Goal: Information Seeking & Learning: Learn about a topic

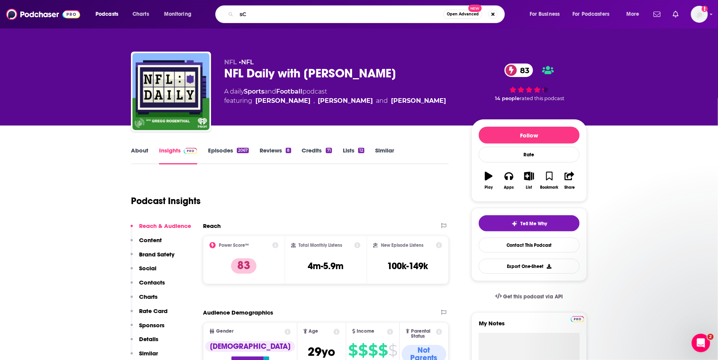
type input "s"
type input "Scrushy on business"
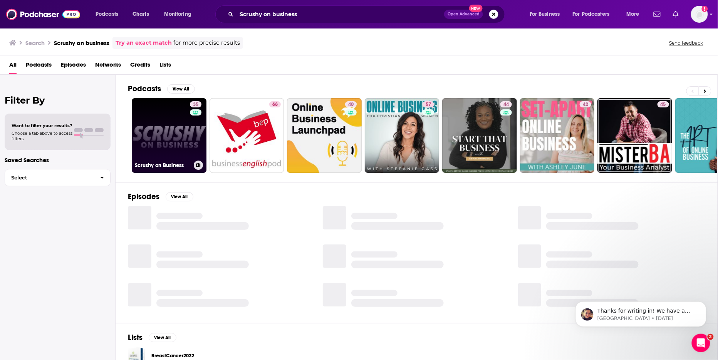
click at [177, 135] on link "35 Scrushy on Business" at bounding box center [169, 135] width 75 height 75
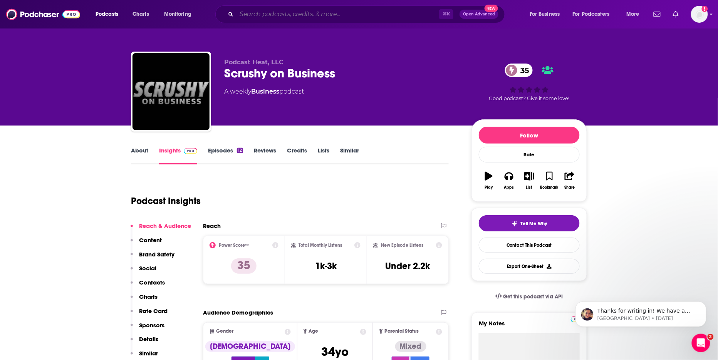
click at [251, 15] on input "Search podcasts, credits, & more..." at bounding box center [338, 14] width 203 height 12
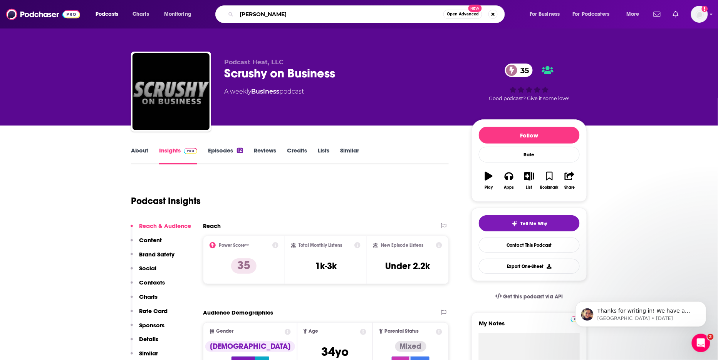
type input "[PERSON_NAME]"
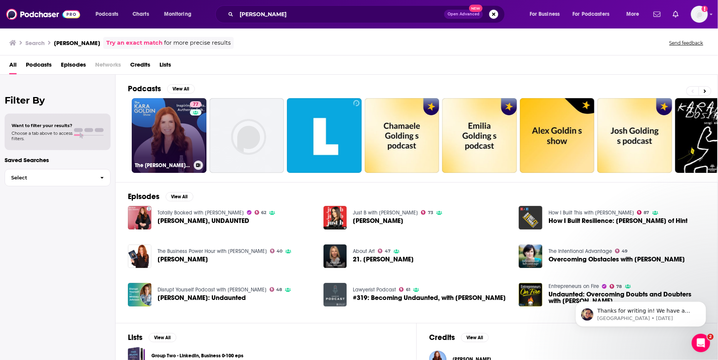
click at [169, 127] on link "77 The [PERSON_NAME] Show" at bounding box center [169, 135] width 75 height 75
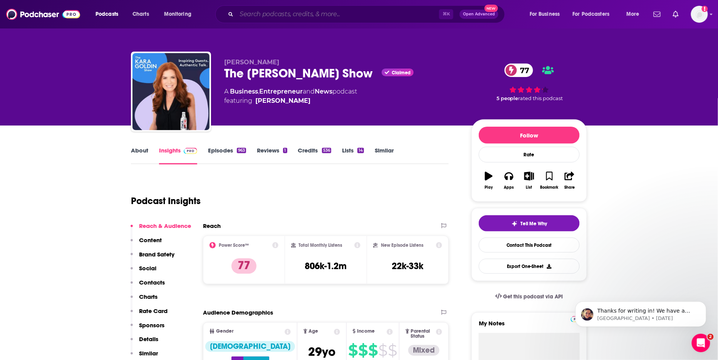
click at [254, 12] on input "Search podcasts, credits, & more..." at bounding box center [338, 14] width 203 height 12
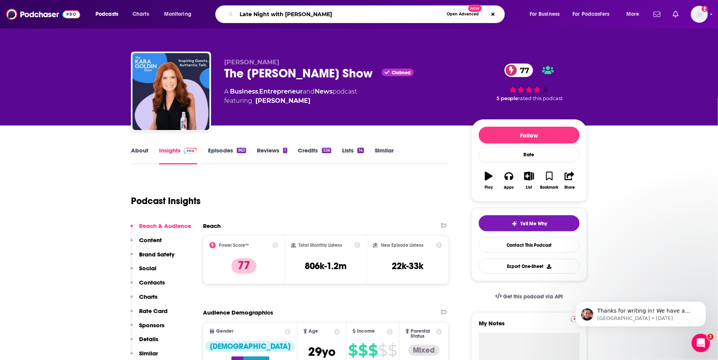
type input "Late Night with [PERSON_NAME]"
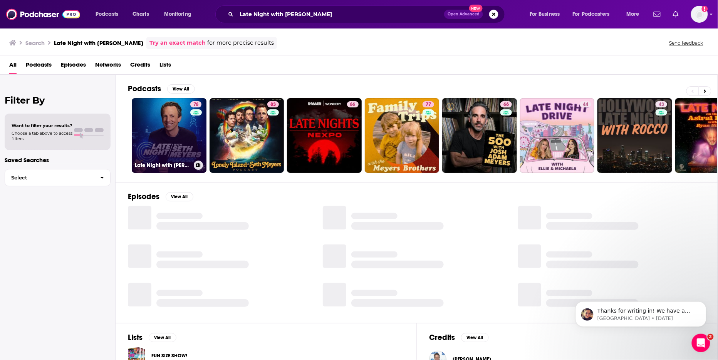
click at [174, 127] on link "76 Late Night with [PERSON_NAME] Podcast" at bounding box center [169, 135] width 75 height 75
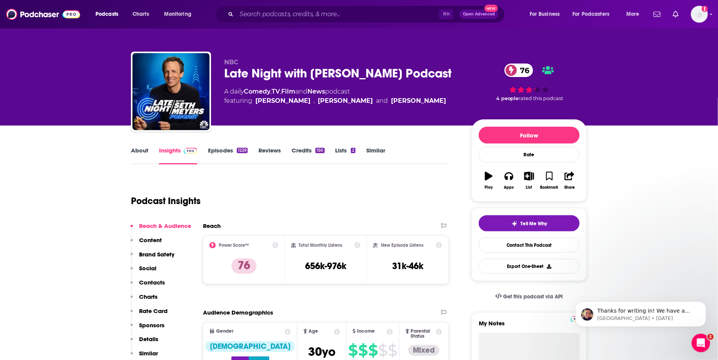
click at [146, 150] on link "About" at bounding box center [139, 156] width 17 height 18
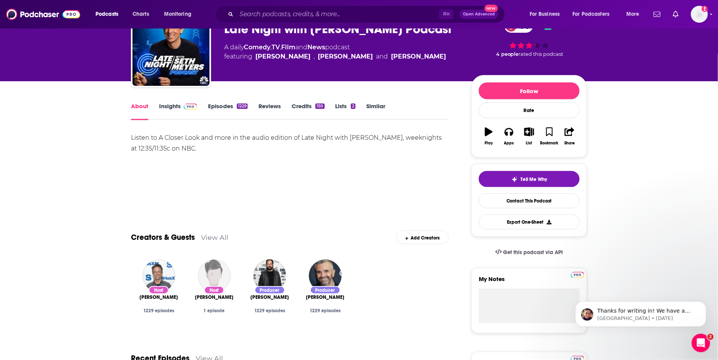
scroll to position [44, 0]
click at [173, 106] on link "Insights" at bounding box center [178, 112] width 38 height 18
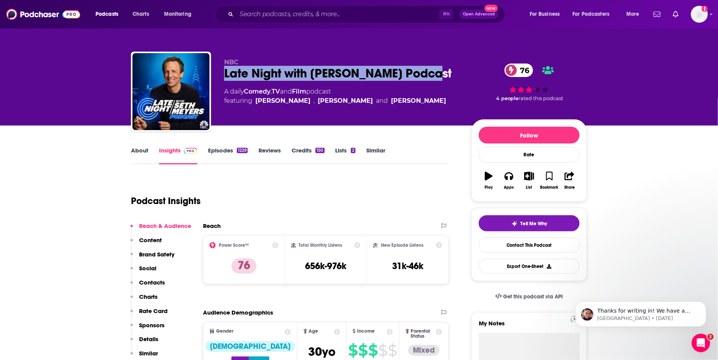
drag, startPoint x: 391, startPoint y: 73, endPoint x: 217, endPoint y: 74, distance: 174.6
click at [217, 74] on div "NBC Late Night with [PERSON_NAME] Podcast 76 A daily Comedy , TV and Film podca…" at bounding box center [359, 93] width 456 height 83
copy h2 "Late Night with [PERSON_NAME] Podcast"
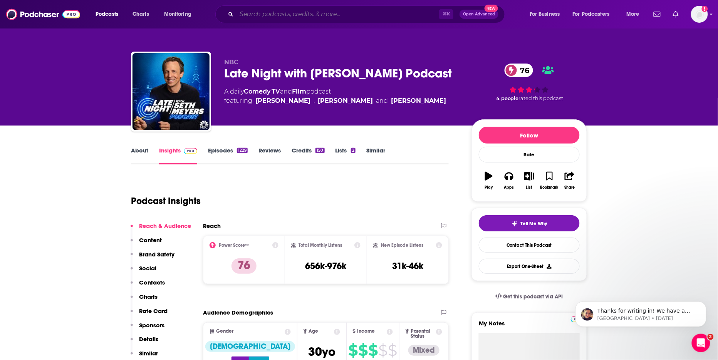
click at [284, 15] on input "Search podcasts, credits, & more..." at bounding box center [338, 14] width 203 height 12
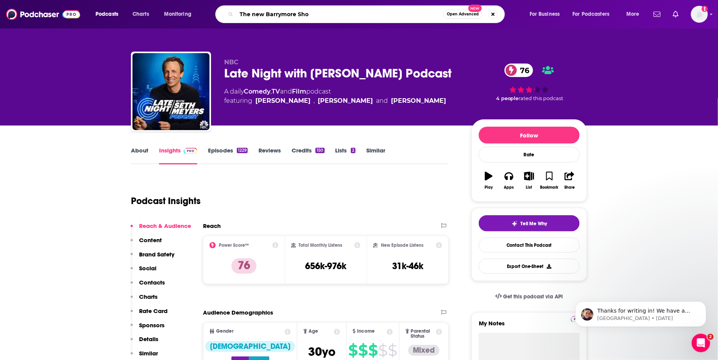
type input "The new Barrymore Show"
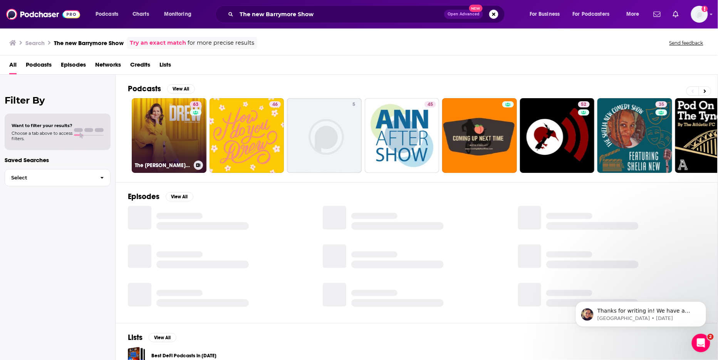
click at [178, 133] on link "63 The [PERSON_NAME] Show" at bounding box center [169, 135] width 75 height 75
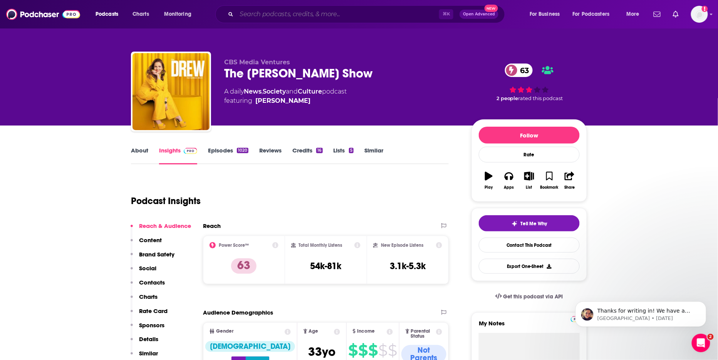
click at [259, 19] on input "Search podcasts, credits, & more..." at bounding box center [338, 14] width 203 height 12
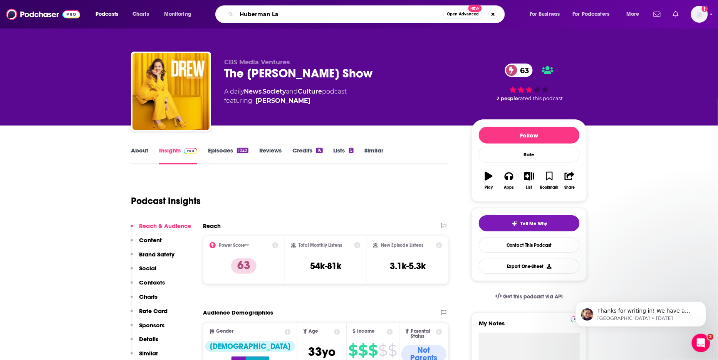
type input "Huberman Lab"
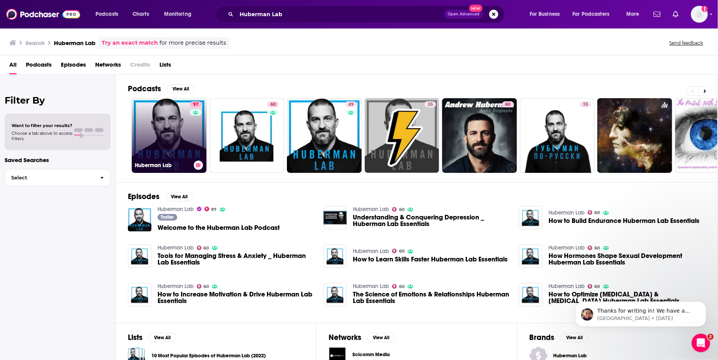
click at [183, 133] on link "97 Huberman Lab" at bounding box center [169, 135] width 75 height 75
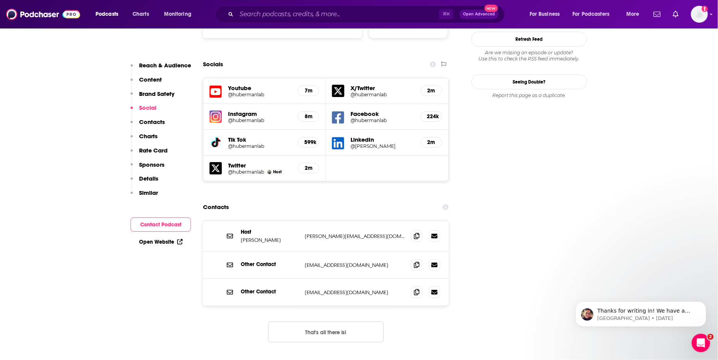
scroll to position [867, 0]
click at [338, 321] on button "That's all there is!" at bounding box center [326, 331] width 116 height 21
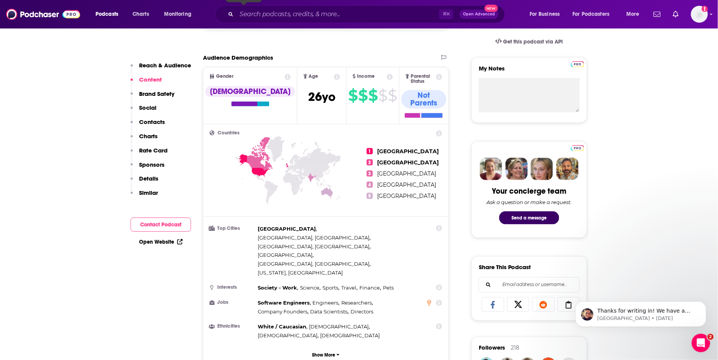
scroll to position [32, 0]
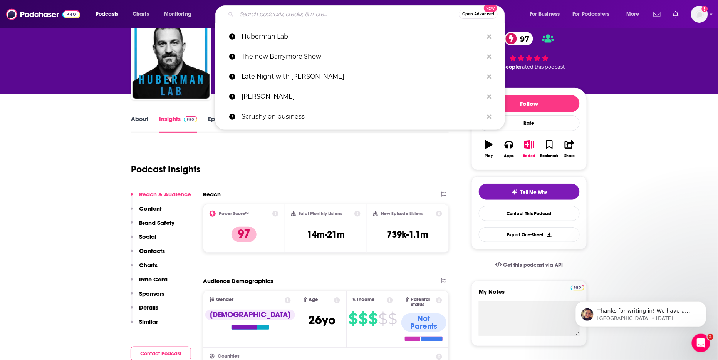
click at [256, 18] on input "Search podcasts, credits, & more..." at bounding box center [348, 14] width 222 height 12
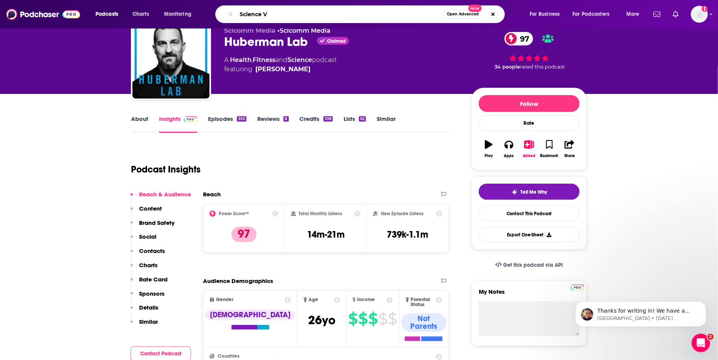
type input "Science Vs"
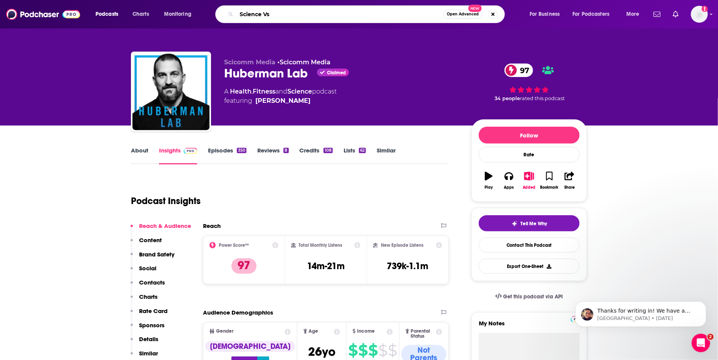
scroll to position [0, 0]
click at [275, 19] on input "Science Vs" at bounding box center [340, 14] width 207 height 12
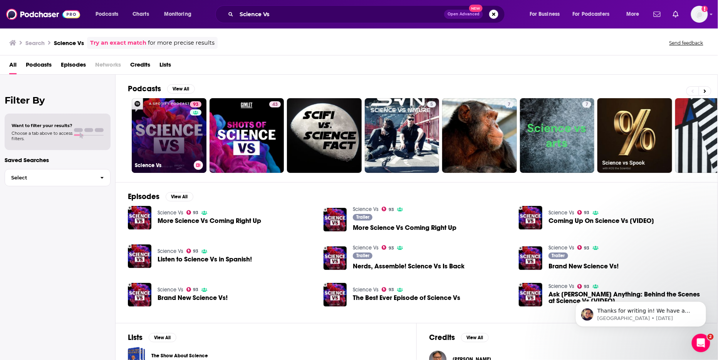
click at [171, 129] on link "93 Science Vs" at bounding box center [169, 135] width 75 height 75
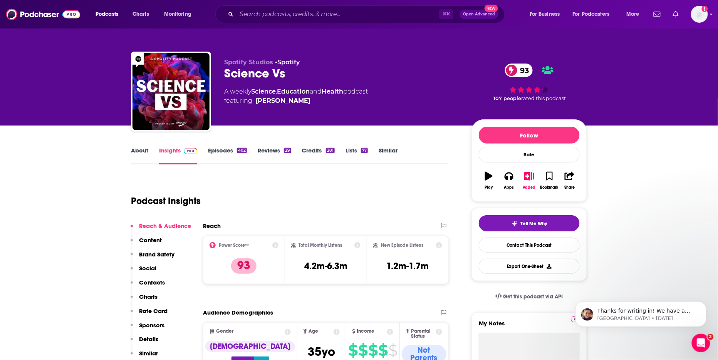
click at [222, 151] on link "Episodes 402" at bounding box center [227, 156] width 39 height 18
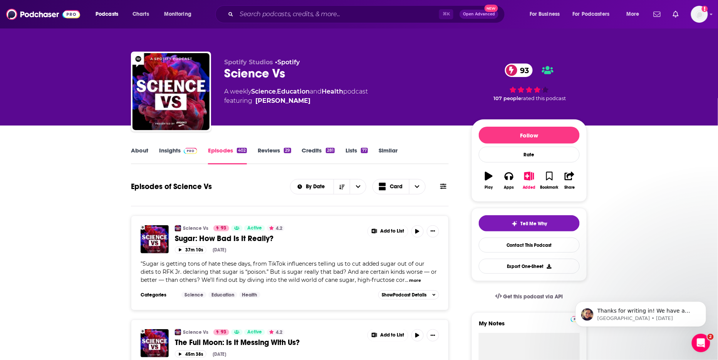
click at [169, 152] on link "Insights" at bounding box center [178, 156] width 38 height 18
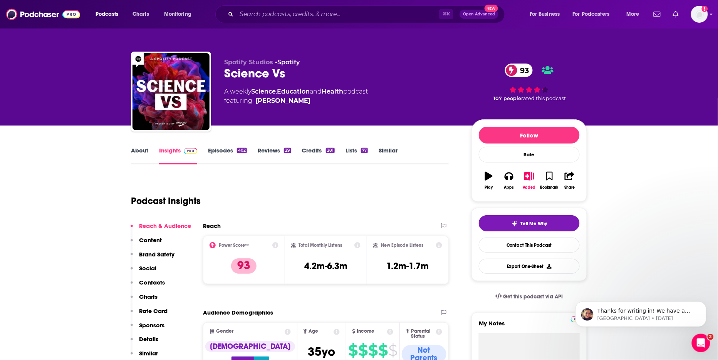
click at [212, 150] on link "Episodes 402" at bounding box center [227, 156] width 39 height 18
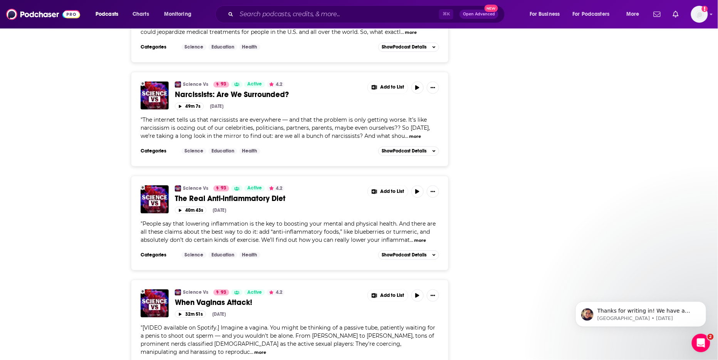
scroll to position [2528, 0]
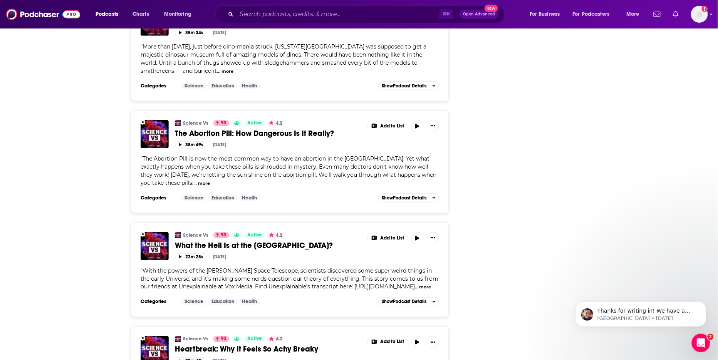
scroll to position [5312, 0]
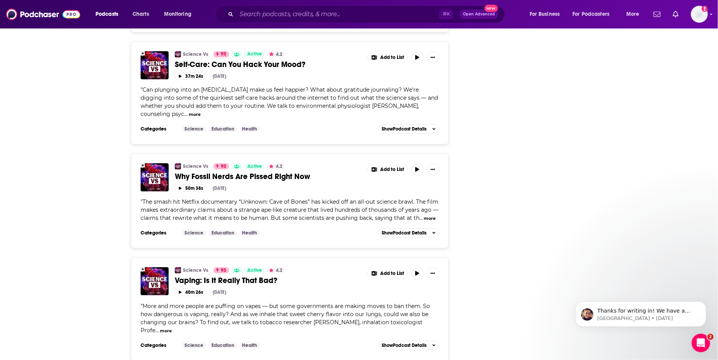
scroll to position [8074, 0]
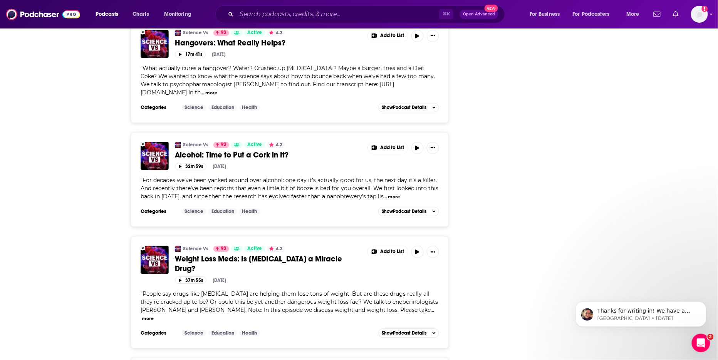
scroll to position [10749, 0]
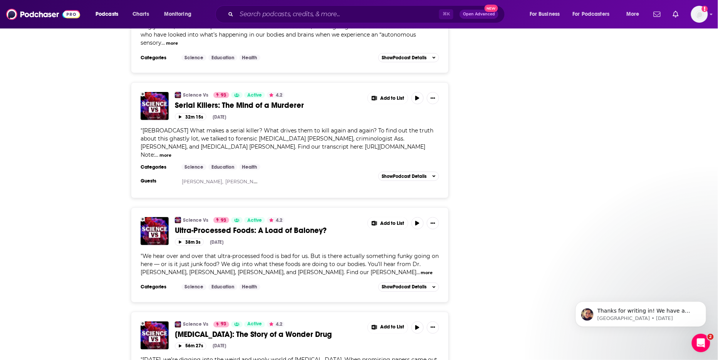
scroll to position [13470, 0]
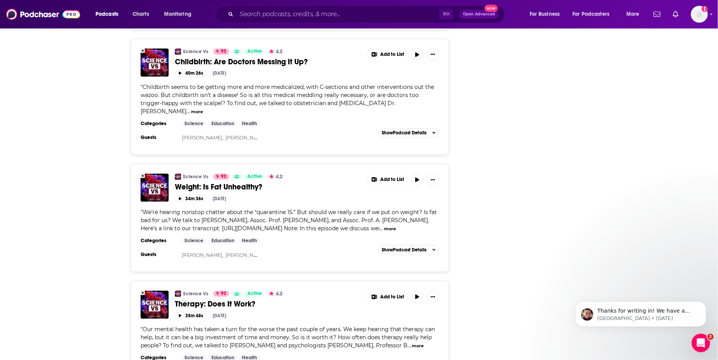
scroll to position [16292, 0]
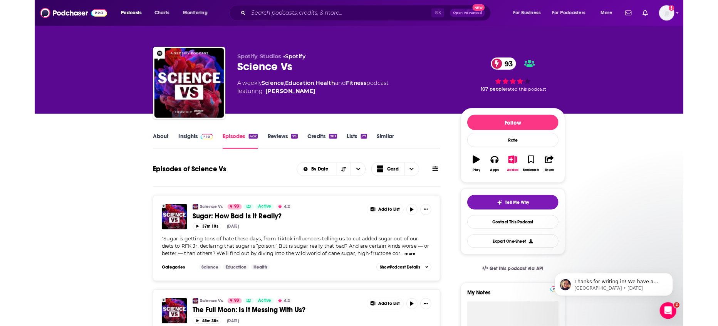
scroll to position [0, 0]
